Goal: Task Accomplishment & Management: Manage account settings

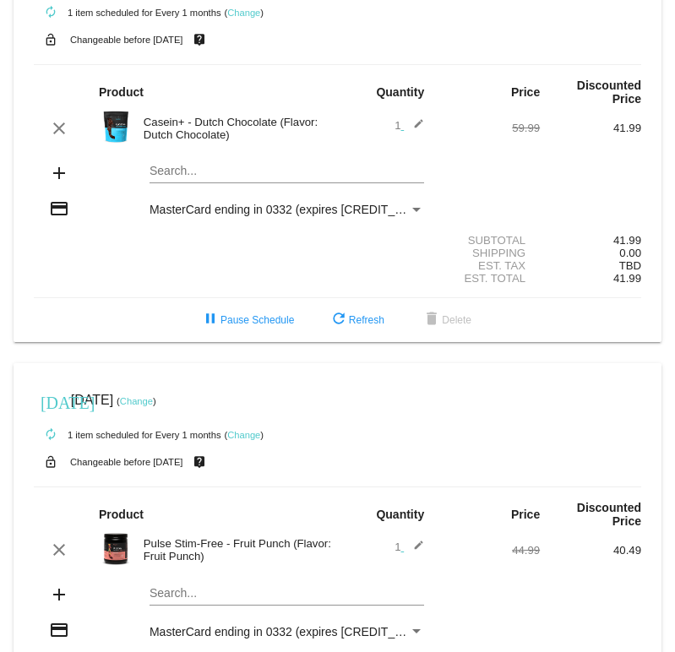
scroll to position [103, 0]
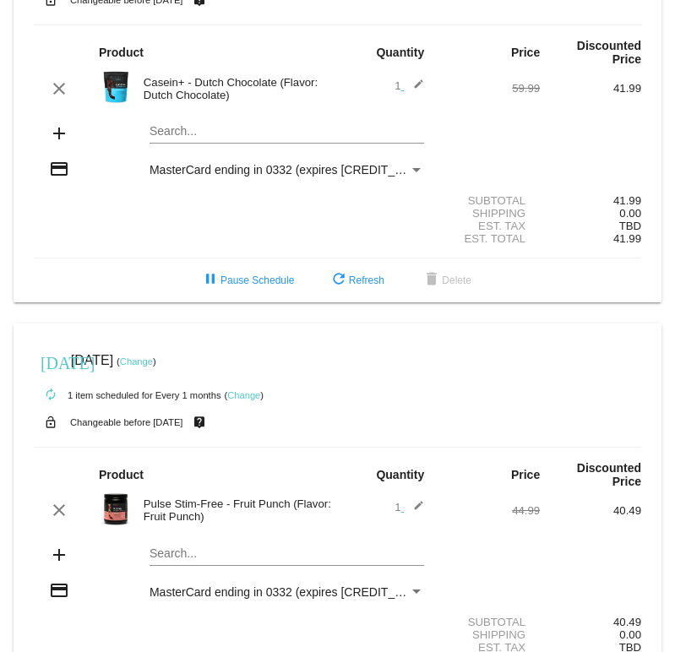
click at [417, 87] on mat-icon "edit" at bounding box center [414, 89] width 20 height 20
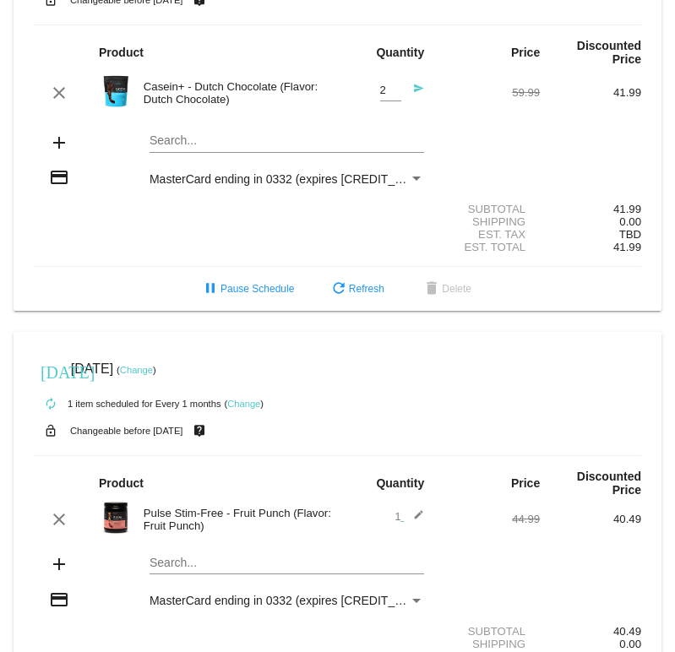
click at [390, 90] on input "2" at bounding box center [390, 90] width 21 height 13
click at [393, 90] on input "3" at bounding box center [390, 90] width 21 height 13
type input "4"
click at [393, 90] on input "4" at bounding box center [390, 90] width 21 height 13
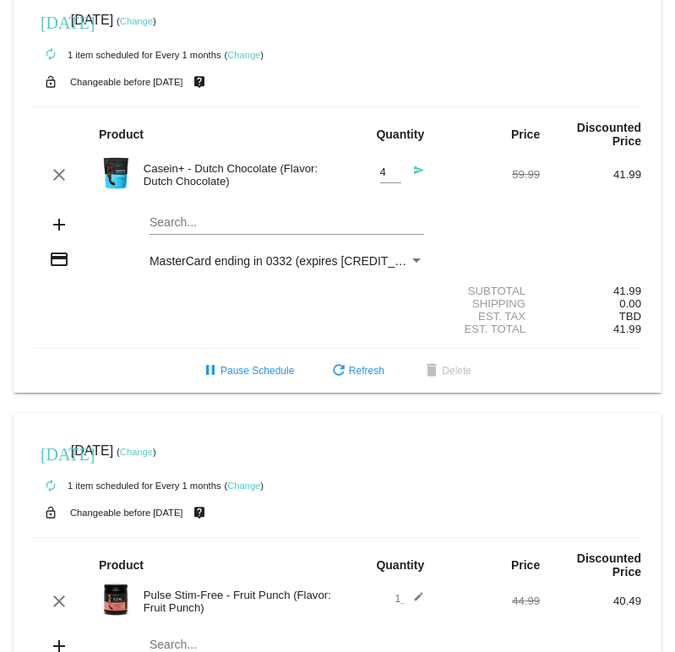
scroll to position [0, 0]
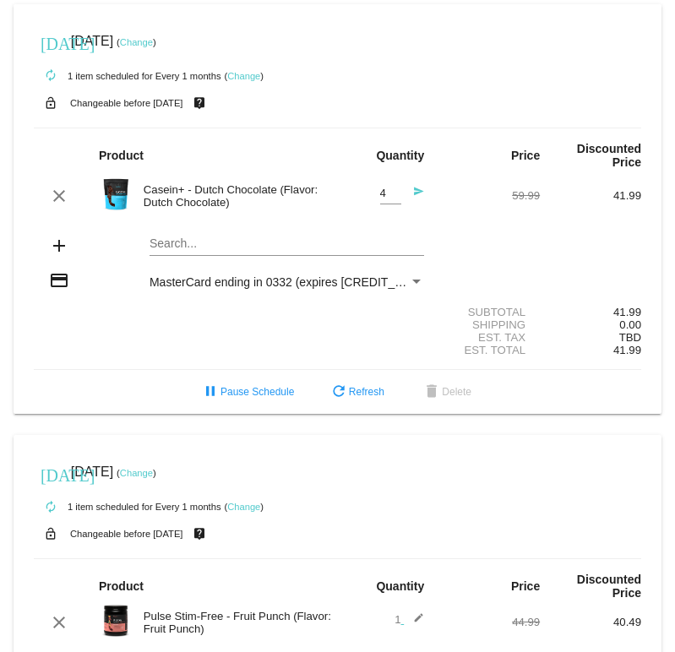
click at [417, 196] on mat-icon "send" at bounding box center [414, 196] width 20 height 20
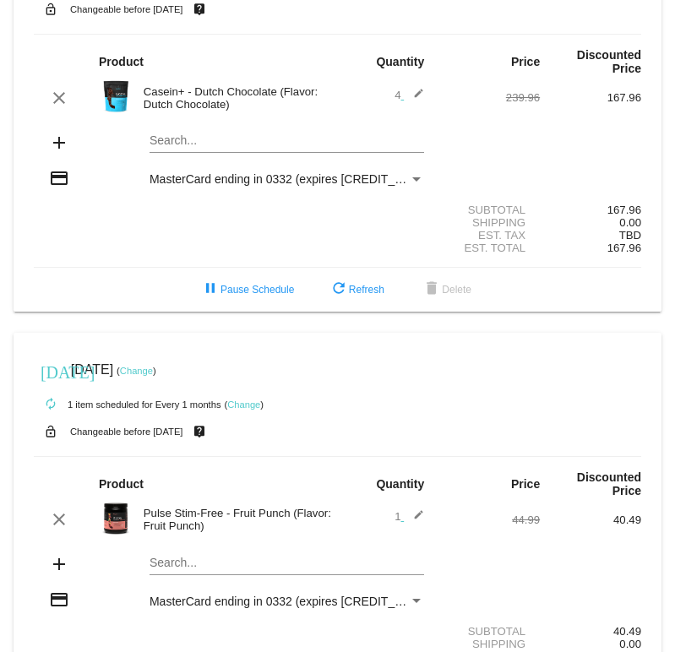
scroll to position [44, 0]
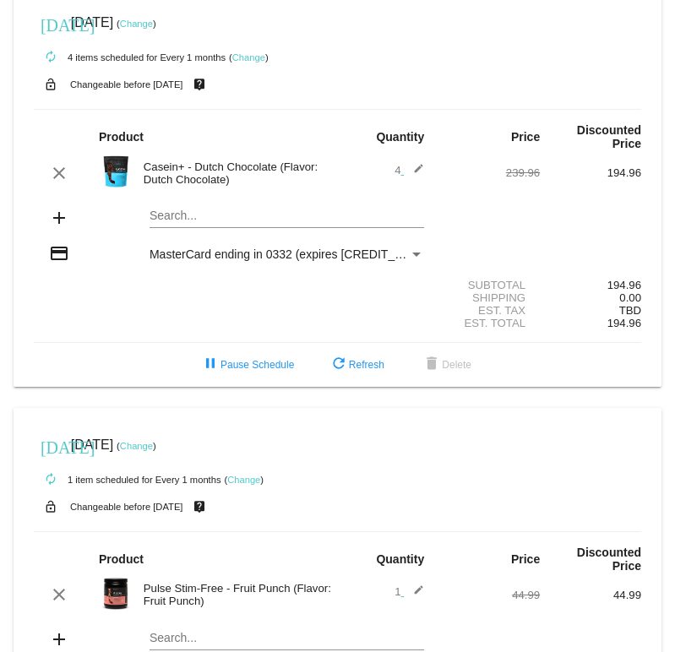
scroll to position [863, 0]
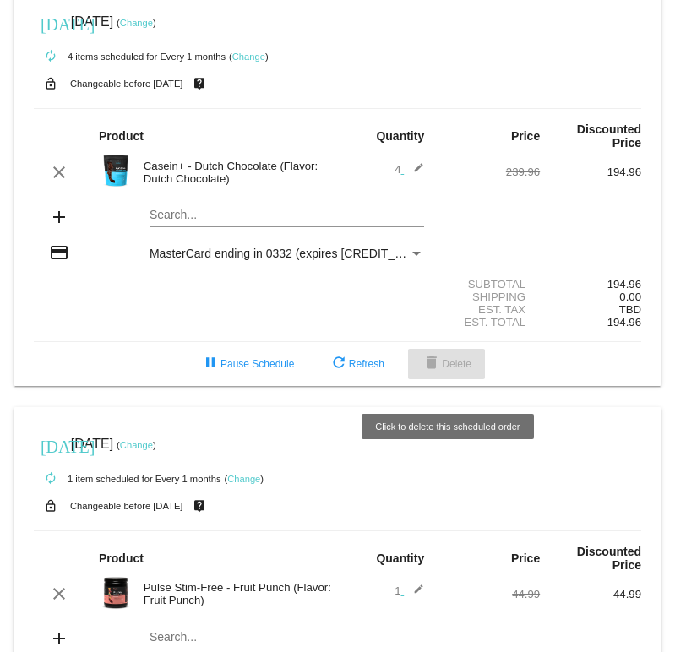
click at [453, 370] on span "delete Delete" at bounding box center [446, 364] width 50 height 12
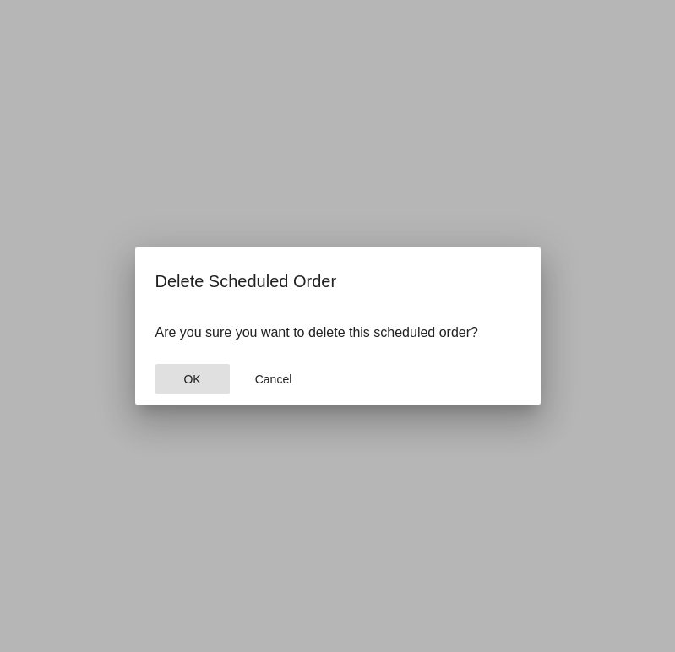
click at [200, 379] on span "OK" at bounding box center [191, 379] width 17 height 14
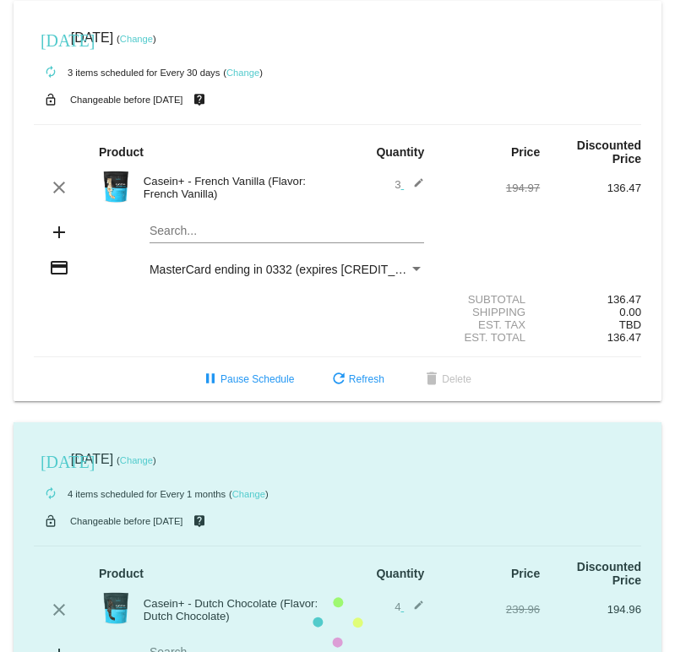
scroll to position [423, 0]
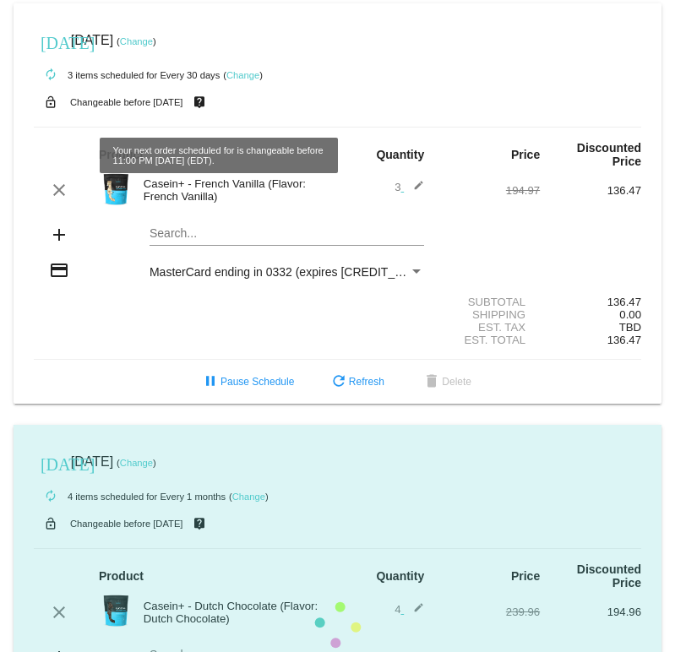
click at [153, 46] on link "Change" at bounding box center [136, 41] width 33 height 10
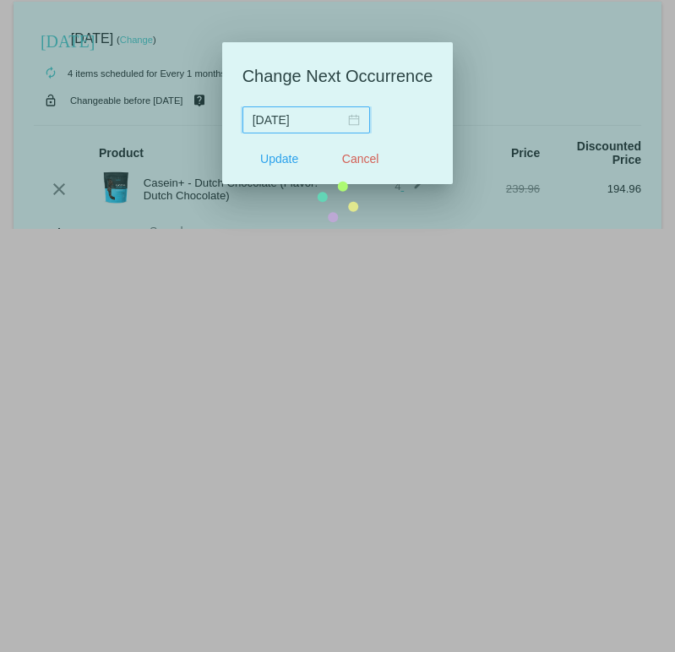
click at [350, 121] on mat-card "today Oct 31 2025 ( Change ) autorenew 4 items scheduled for Every 1 months ( C…" at bounding box center [338, 202] width 648 height 401
click at [352, 160] on mat-card "today Oct 31 2025 ( Change ) autorenew 4 items scheduled for Every 1 months ( C…" at bounding box center [338, 202] width 648 height 401
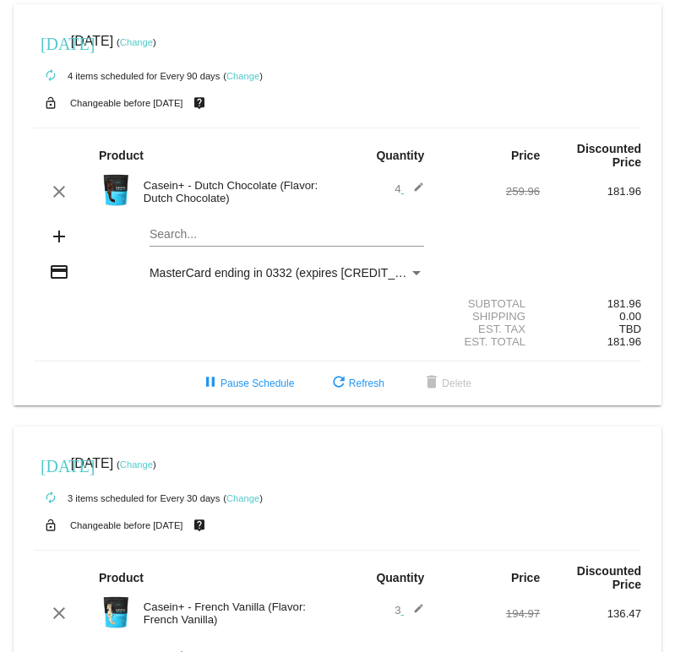
click at [153, 469] on link "Change" at bounding box center [136, 464] width 33 height 10
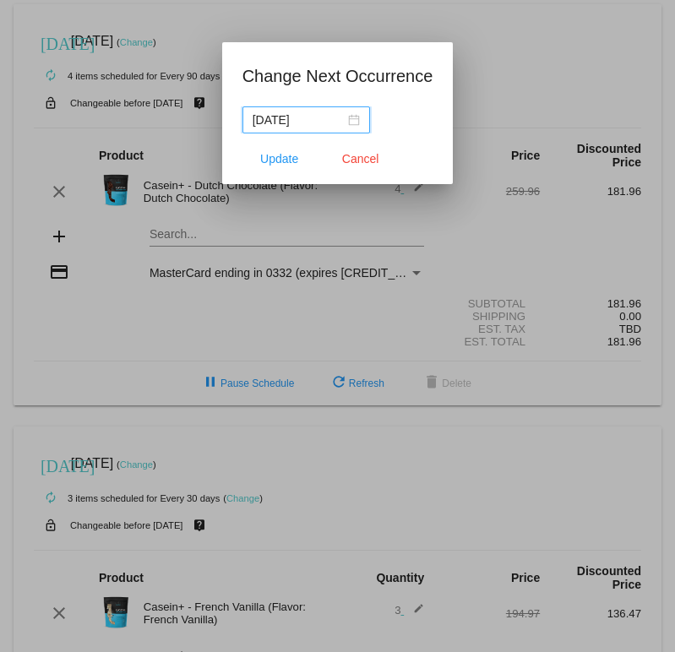
click at [347, 119] on div "[DATE]" at bounding box center [305, 120] width 107 height 19
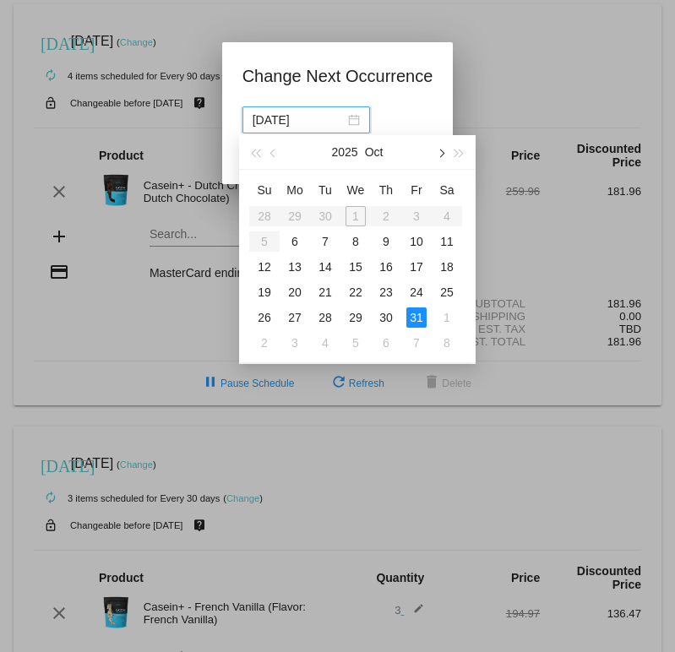
click at [443, 155] on button "button" at bounding box center [440, 152] width 19 height 34
click at [442, 153] on span "button" at bounding box center [440, 153] width 8 height 8
click at [323, 318] on div "30" at bounding box center [325, 317] width 20 height 20
type input "[DATE]"
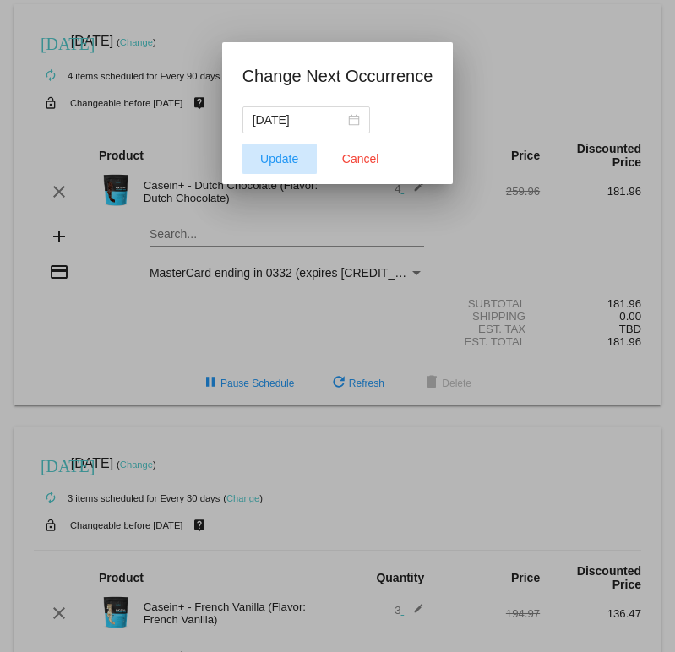
click at [294, 162] on span "Update" at bounding box center [279, 159] width 38 height 14
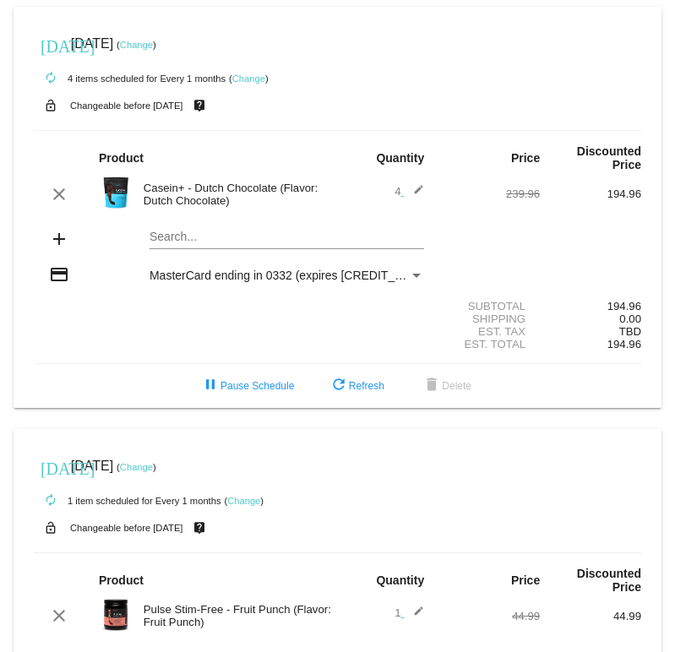
scroll to position [842, 0]
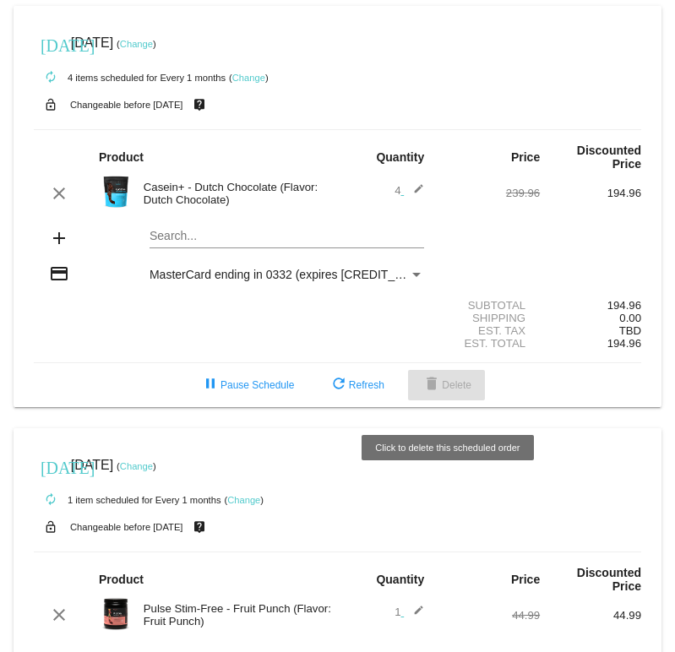
click at [452, 391] on span "delete Delete" at bounding box center [446, 385] width 50 height 12
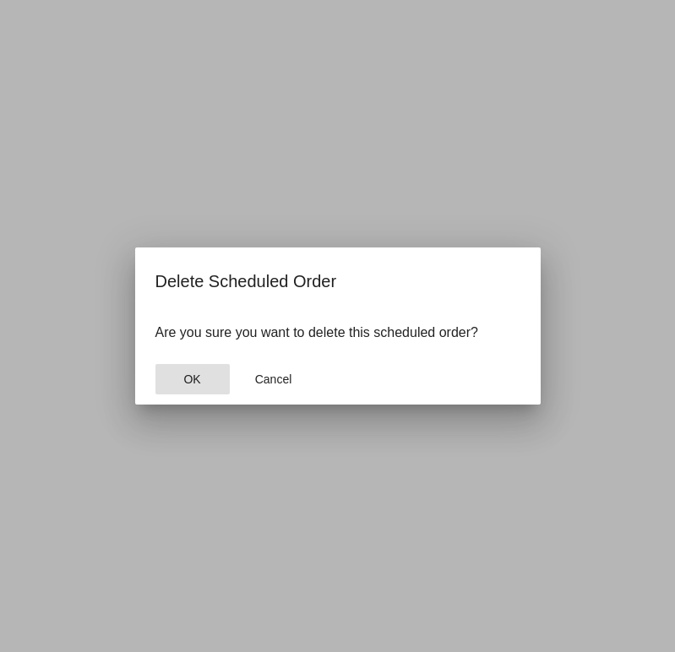
click at [193, 379] on span "OK" at bounding box center [191, 379] width 17 height 14
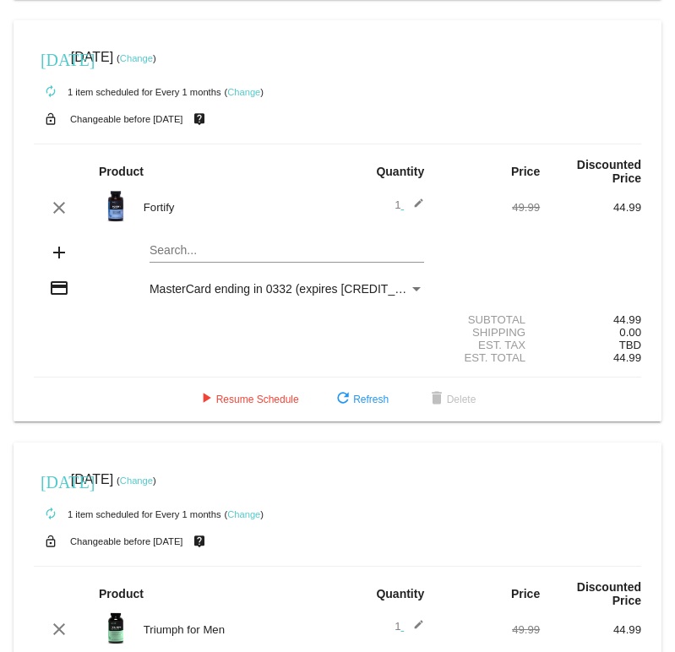
scroll to position [1695, 0]
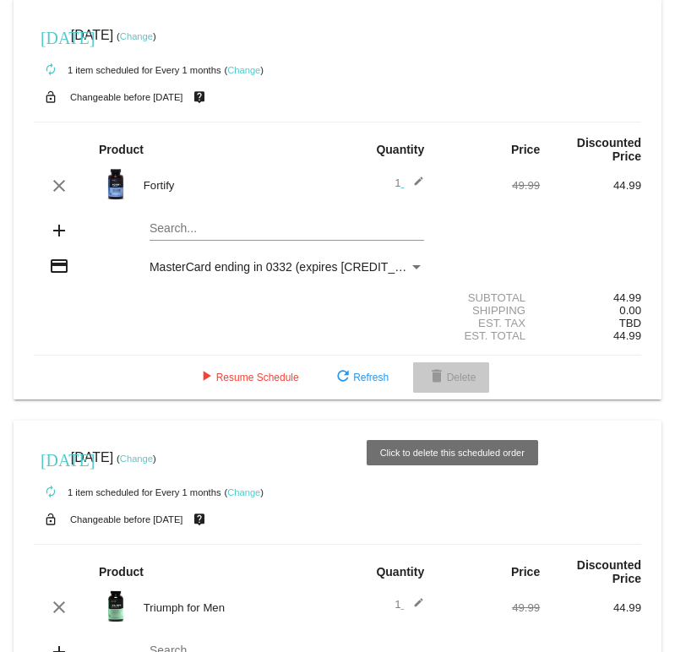
click at [449, 393] on button "delete Delete" at bounding box center [451, 377] width 77 height 30
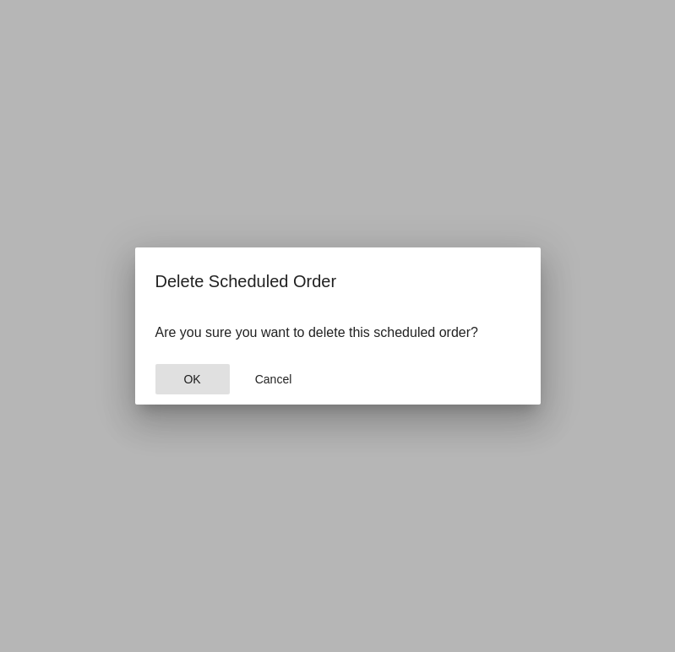
click at [206, 375] on button "OK" at bounding box center [192, 379] width 74 height 30
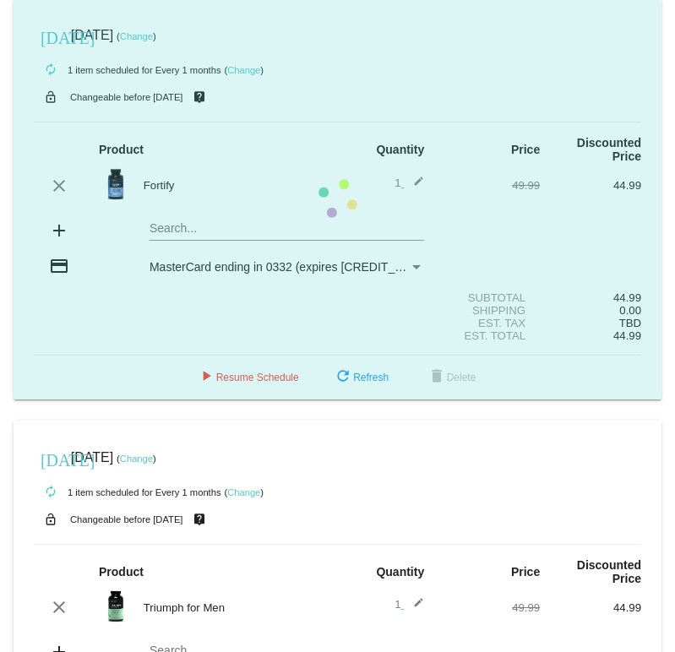
scroll to position [1490, 0]
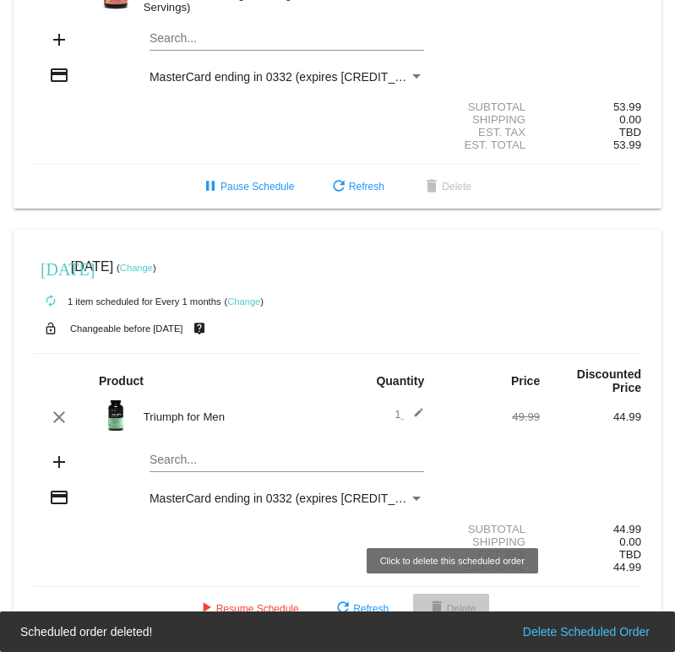
click at [474, 605] on span "delete Delete" at bounding box center [451, 609] width 50 height 12
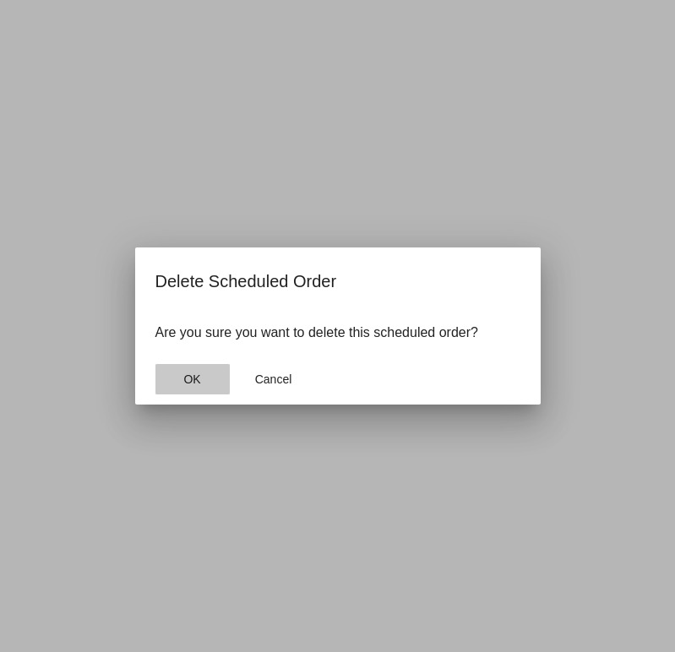
click at [205, 391] on button "OK" at bounding box center [192, 379] width 74 height 30
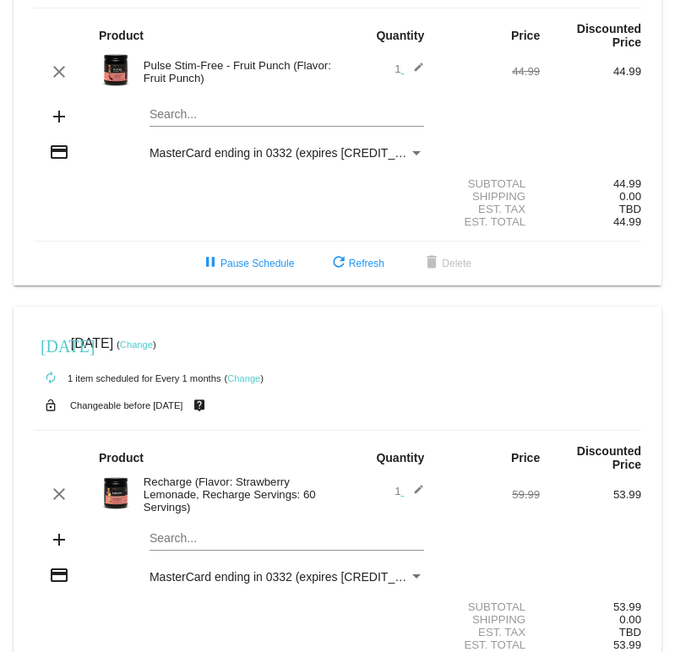
scroll to position [962, 0]
